Goal: Task Accomplishment & Management: Manage account settings

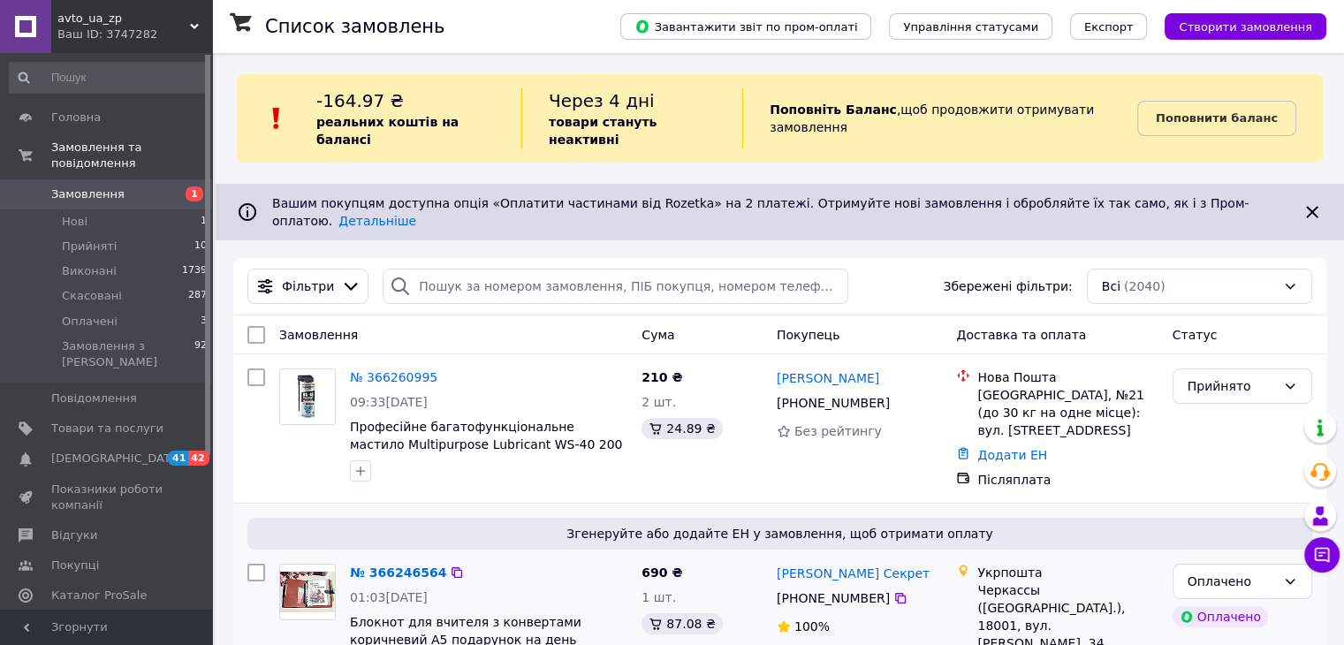
scroll to position [265, 0]
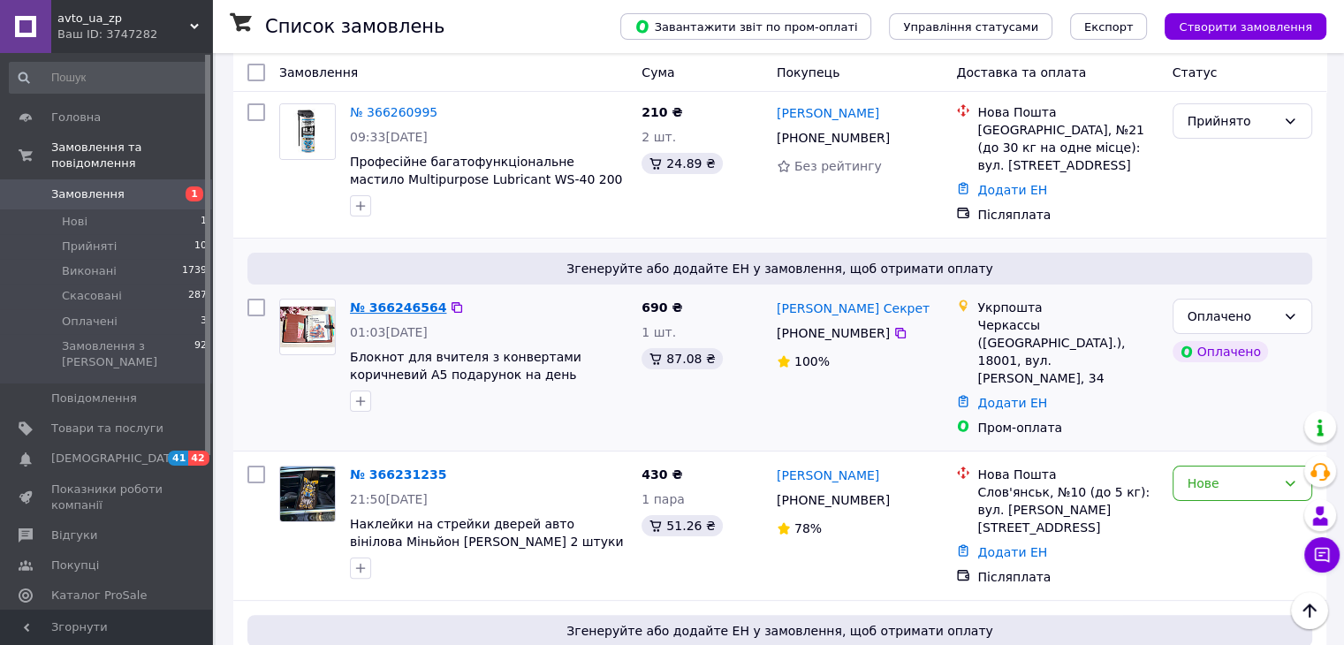
click at [401, 300] on link "№ 366246564" at bounding box center [398, 307] width 96 height 14
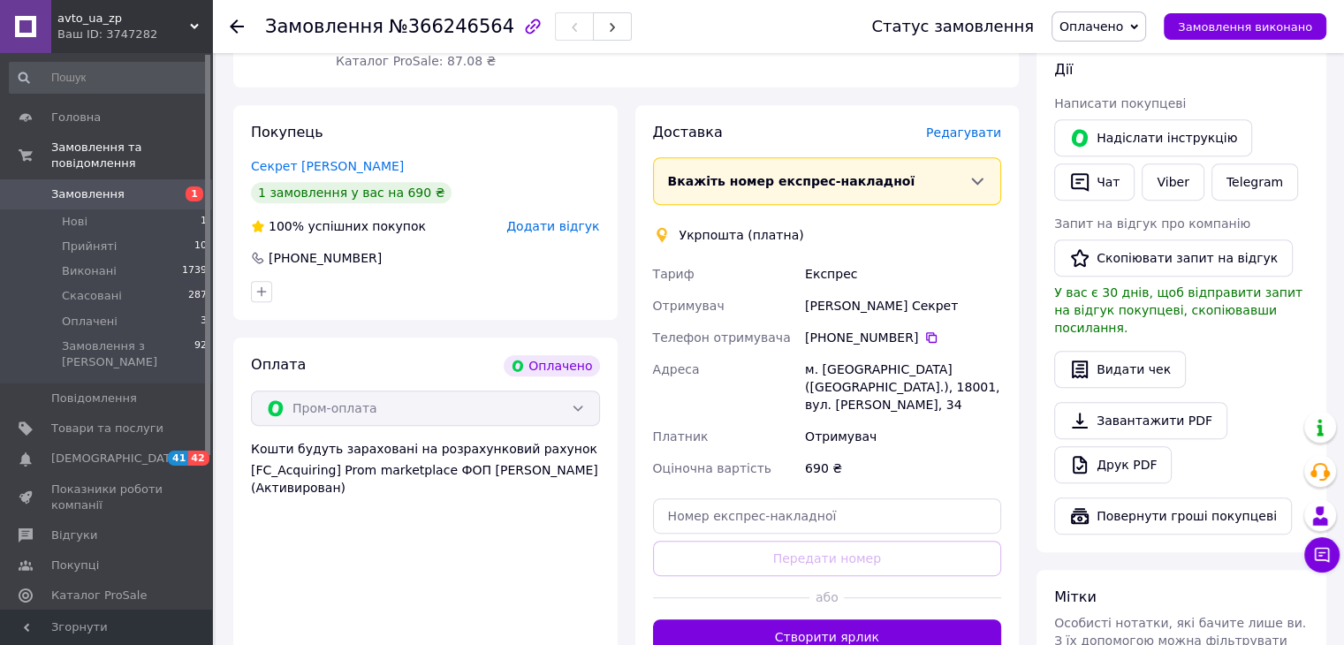
scroll to position [795, 0]
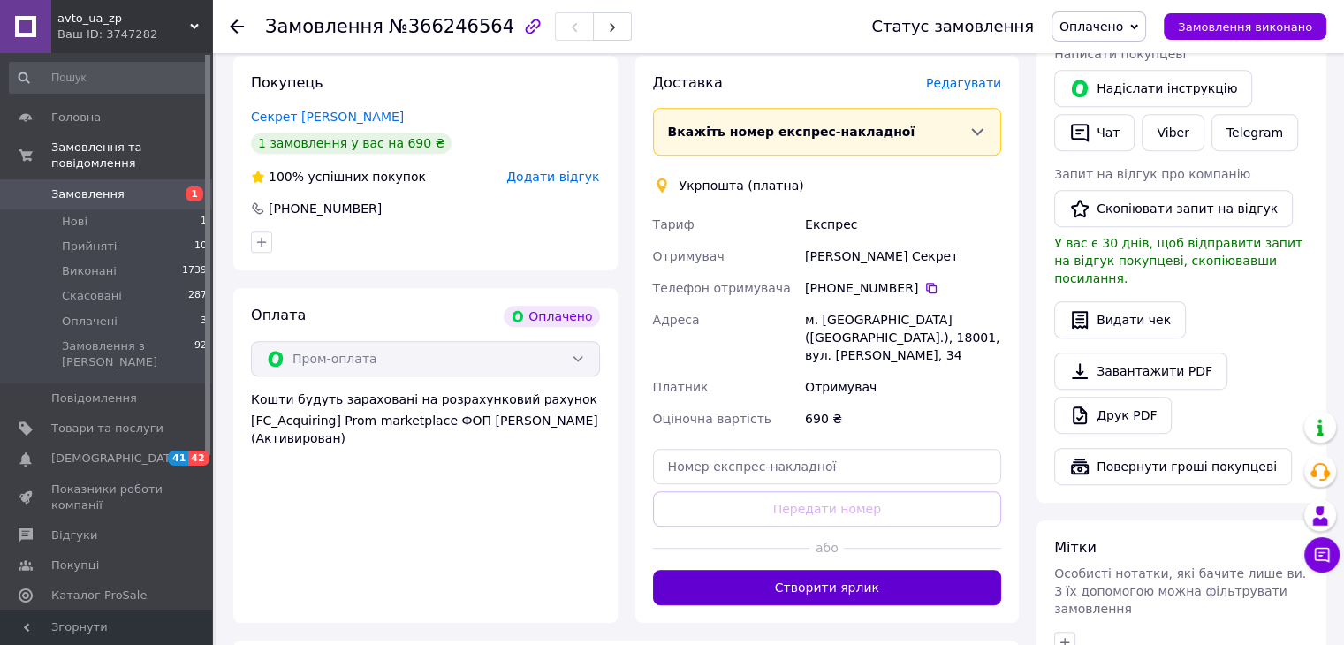
click at [823, 571] on button "Створити ярлик" at bounding box center [827, 587] width 349 height 35
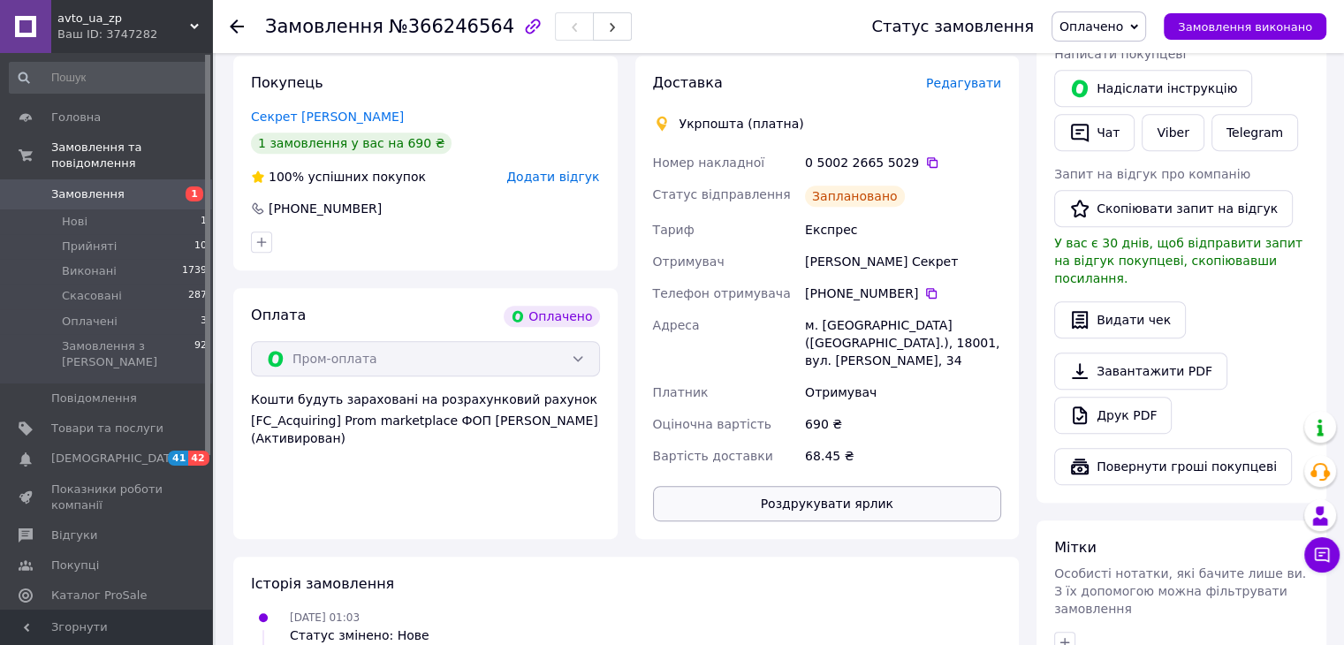
click at [872, 489] on button "Роздрукувати ярлик" at bounding box center [827, 503] width 349 height 35
click at [70, 444] on link "[DEMOGRAPHIC_DATA] 41 42" at bounding box center [108, 459] width 217 height 30
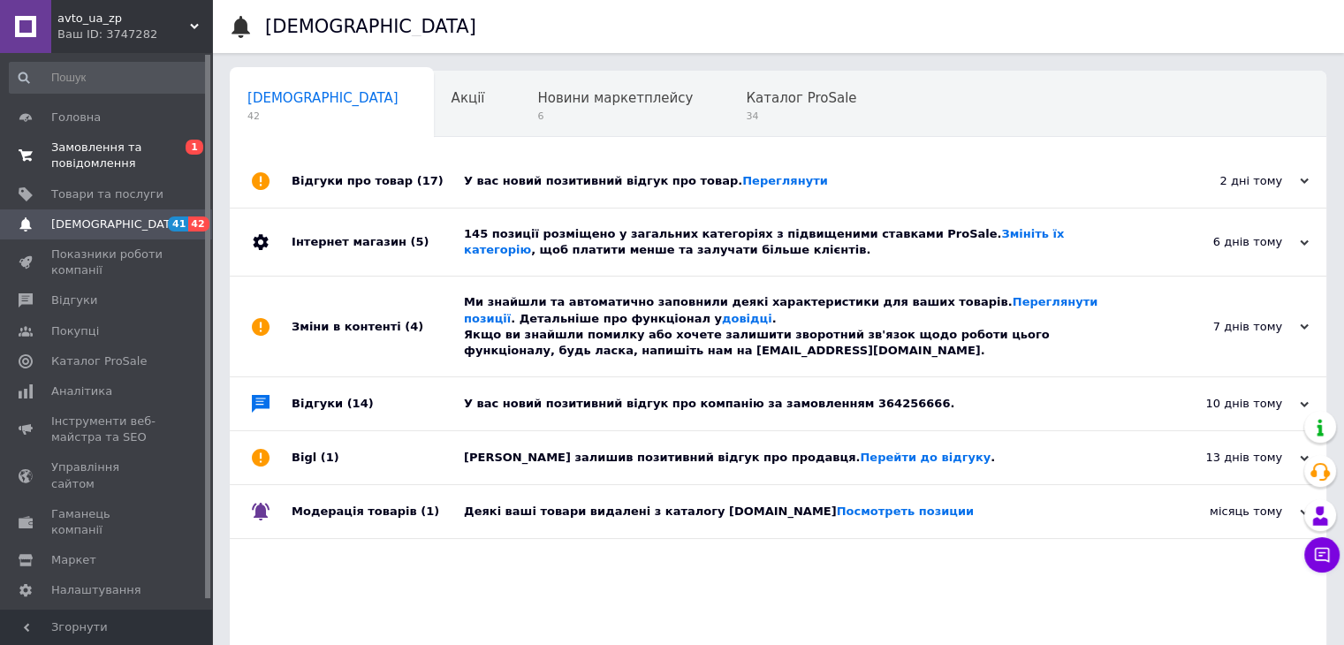
click at [125, 157] on span "Замовлення та повідомлення" at bounding box center [107, 156] width 112 height 32
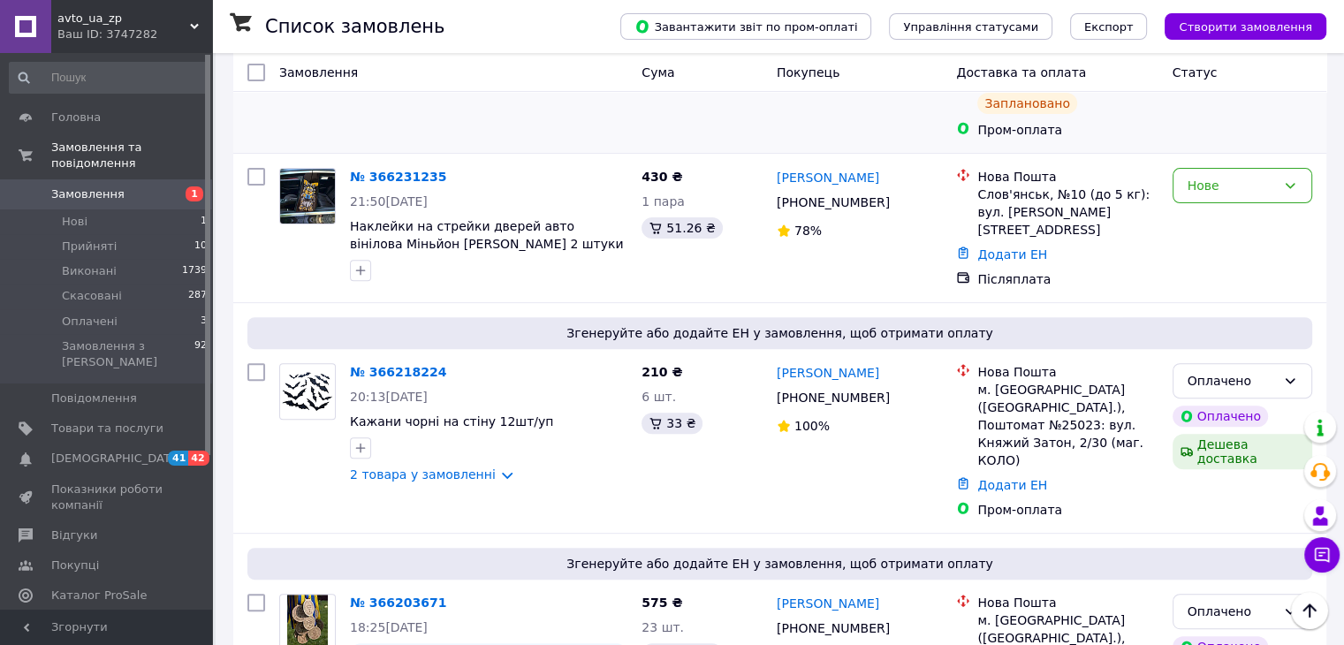
scroll to position [619, 0]
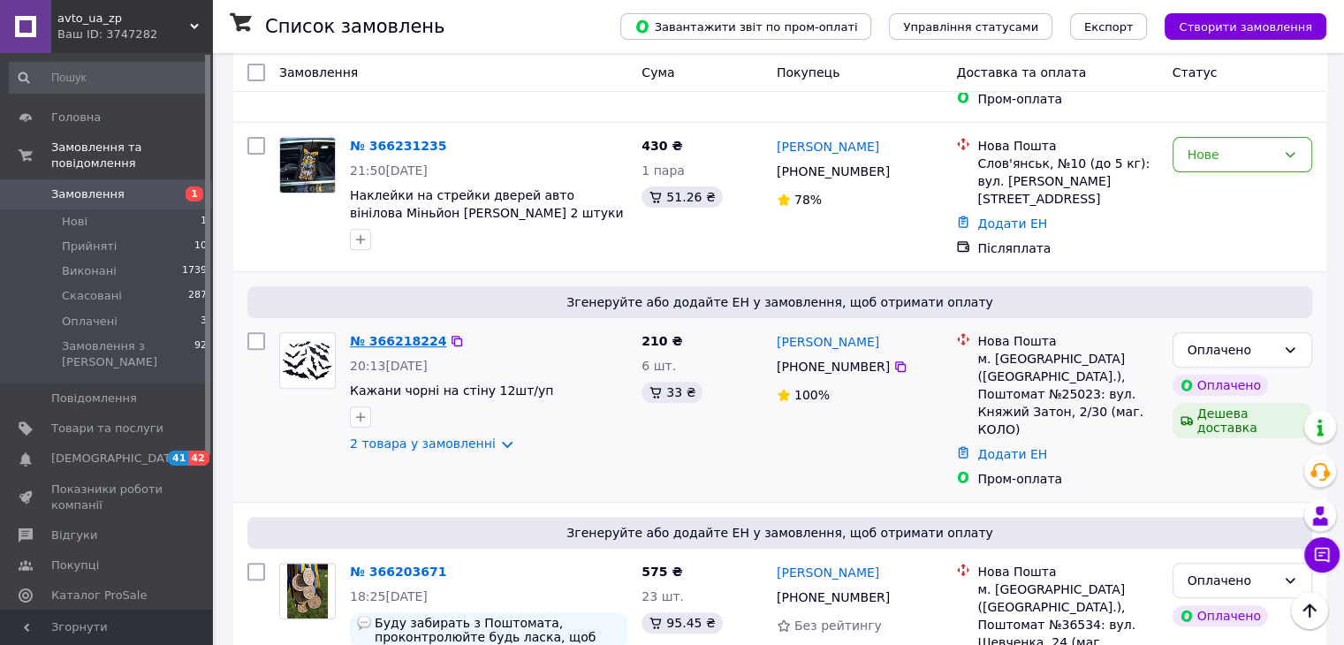
click at [408, 334] on link "№ 366218224" at bounding box center [398, 341] width 96 height 14
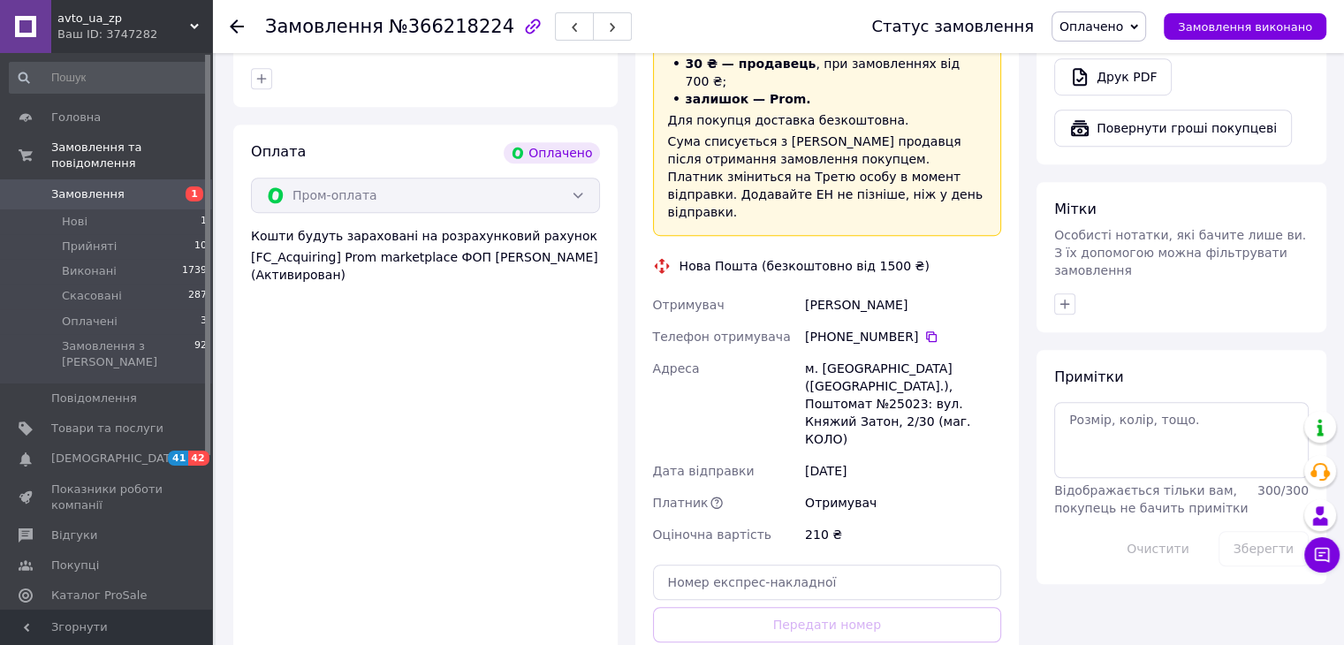
scroll to position [1149, 0]
